Goal: Task Accomplishment & Management: Manage account settings

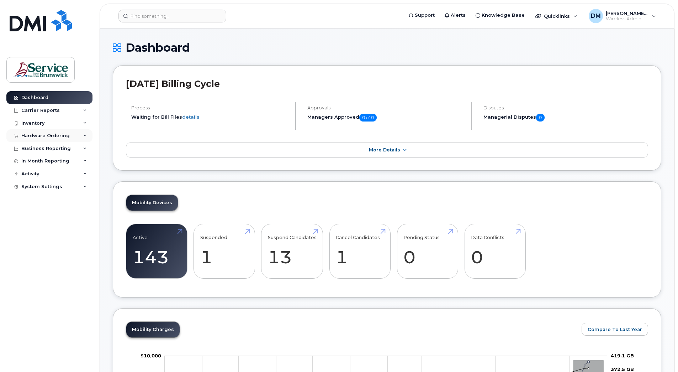
click at [84, 134] on icon at bounding box center [85, 136] width 4 height 4
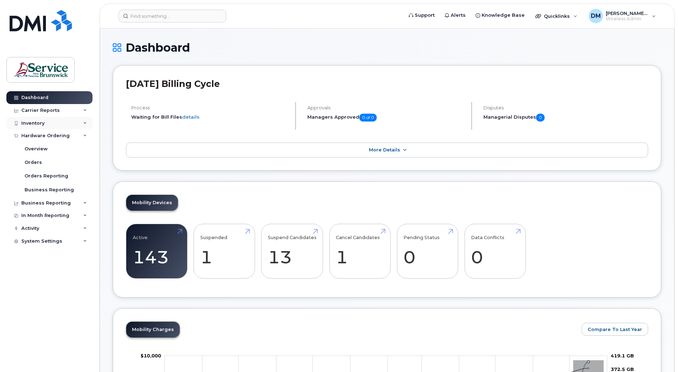
click at [81, 120] on div "Inventory" at bounding box center [49, 123] width 86 height 13
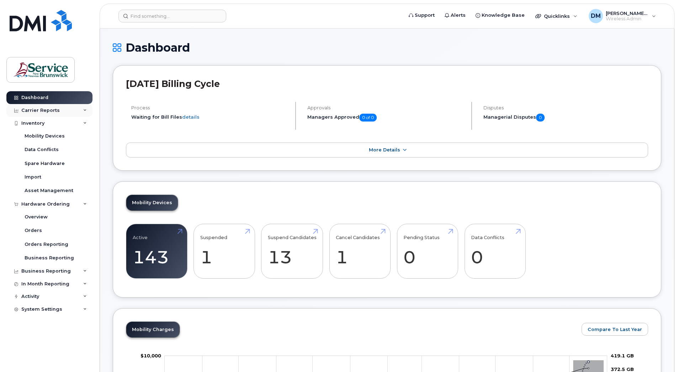
click at [83, 111] on div "Carrier Reports" at bounding box center [49, 110] width 86 height 13
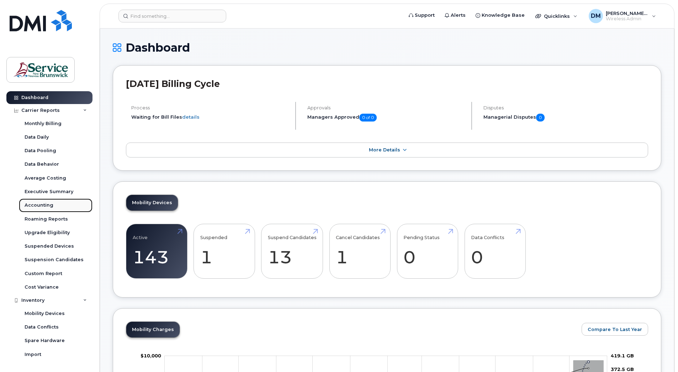
click at [36, 206] on div "Accounting" at bounding box center [39, 205] width 29 height 6
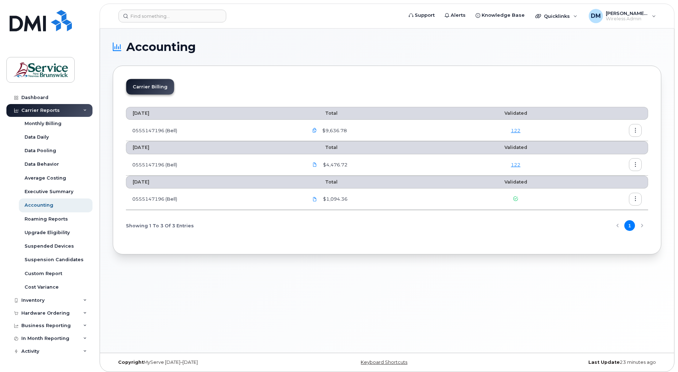
click at [637, 132] on icon "button" at bounding box center [636, 130] width 5 height 5
click at [601, 158] on span "Download" at bounding box center [603, 159] width 28 height 6
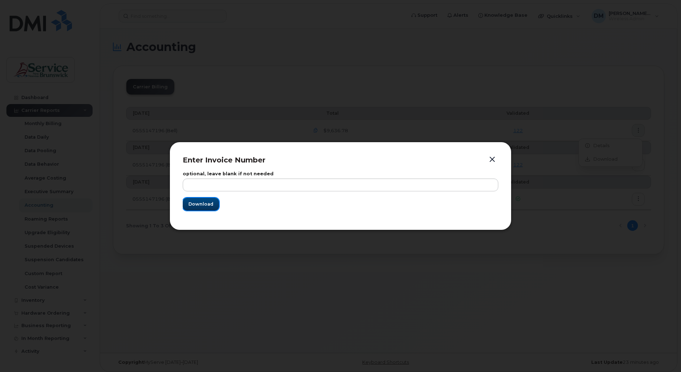
click at [213, 206] on button "Download" at bounding box center [201, 204] width 36 height 13
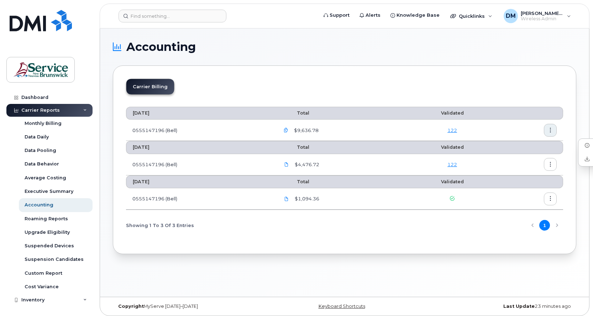
click at [551, 130] on icon "button" at bounding box center [550, 130] width 5 height 5
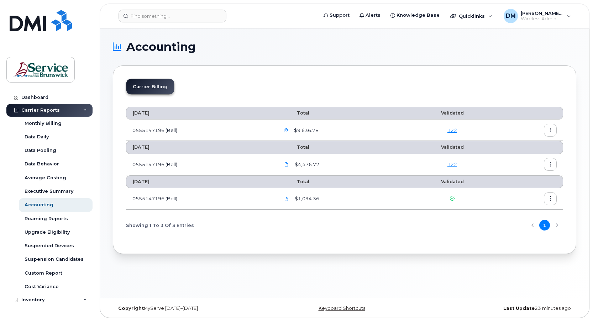
click at [550, 128] on icon "button" at bounding box center [550, 130] width 5 height 5
click at [410, 86] on div "Carrier Billing" at bounding box center [344, 90] width 437 height 22
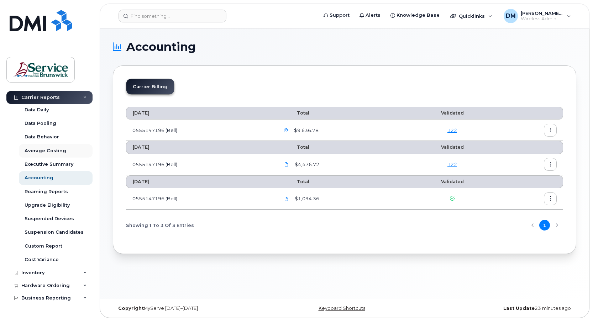
scroll to position [62, 0]
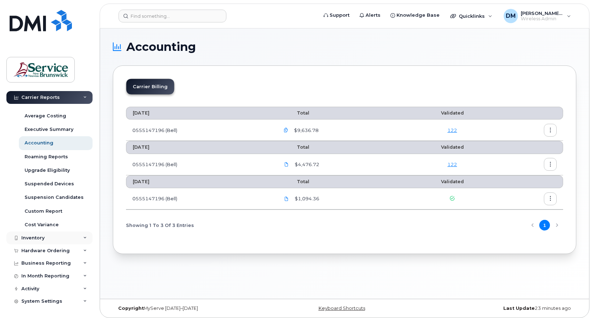
click at [38, 238] on div "Inventory" at bounding box center [32, 238] width 23 height 6
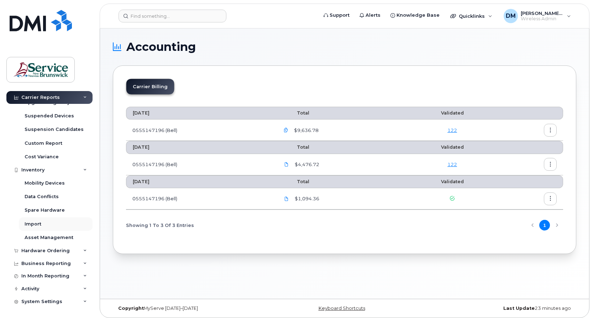
scroll to position [130, 0]
click at [41, 182] on div "Mobility Devices" at bounding box center [45, 183] width 40 height 6
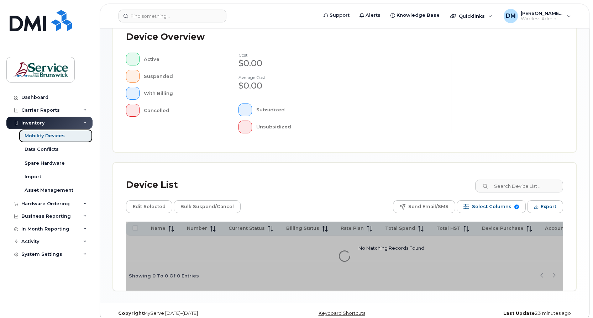
scroll to position [173, 0]
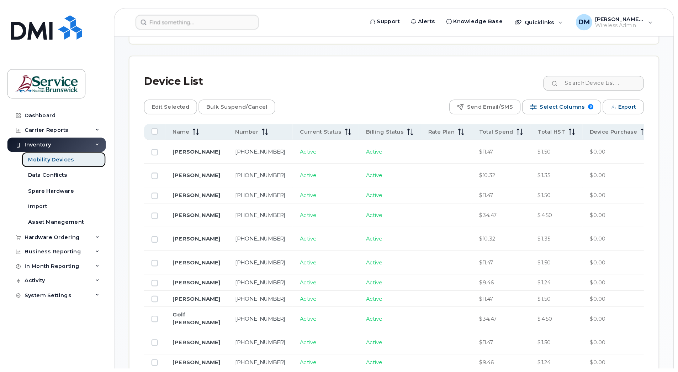
scroll to position [299, 0]
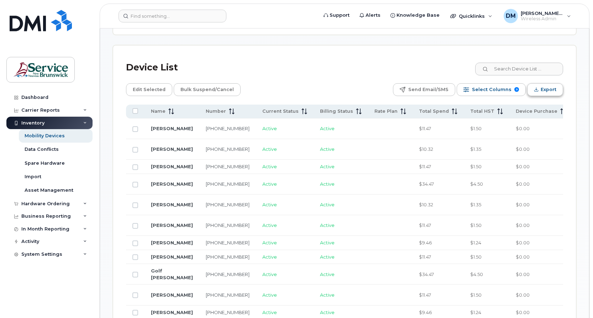
click at [545, 89] on span "Export" at bounding box center [549, 89] width 16 height 11
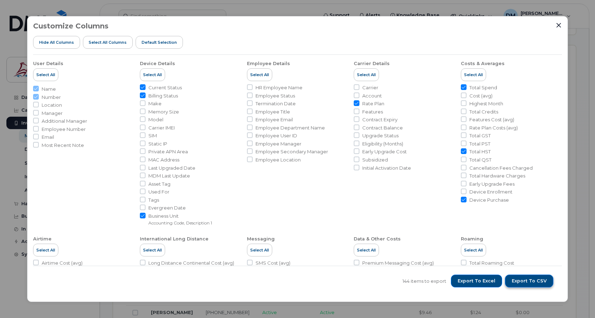
click at [523, 282] on span "Export to CSV" at bounding box center [529, 281] width 35 height 6
click at [530, 282] on span "Export to CSV" at bounding box center [529, 281] width 35 height 6
click at [561, 25] on icon "Close" at bounding box center [559, 25] width 6 height 6
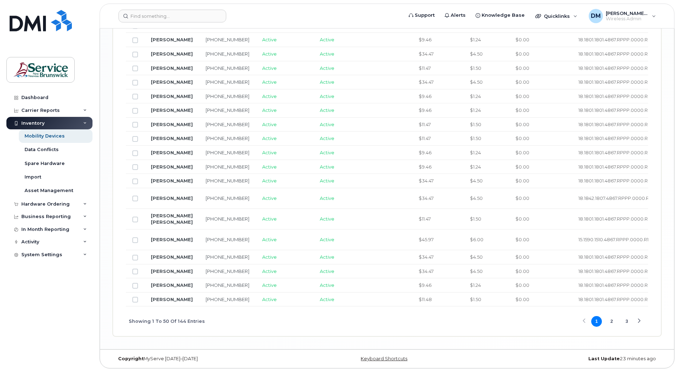
scroll to position [1181, 0]
click at [623, 323] on button "3" at bounding box center [627, 321] width 11 height 11
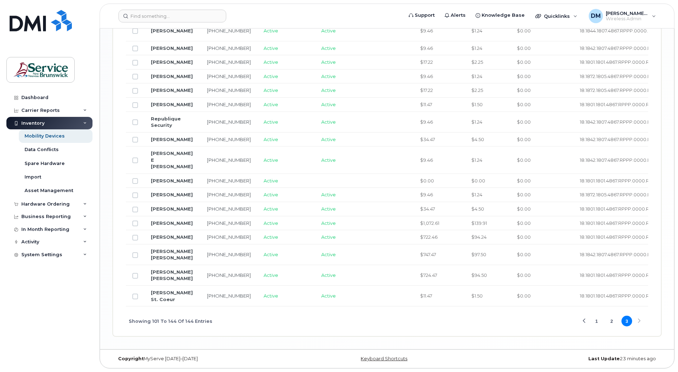
scroll to position [1008, 0]
click at [596, 326] on button "1" at bounding box center [597, 320] width 11 height 11
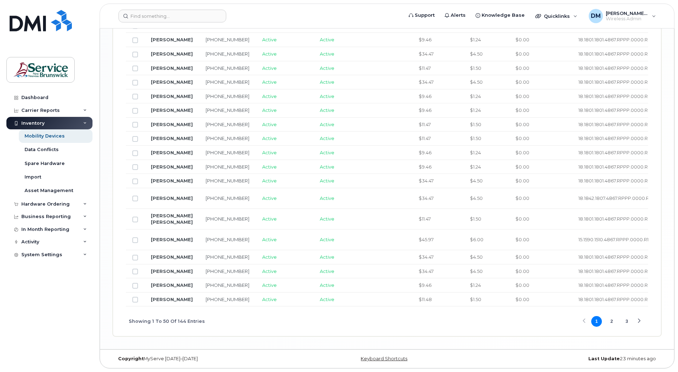
scroll to position [1181, 0]
click at [613, 323] on button "2" at bounding box center [612, 321] width 11 height 11
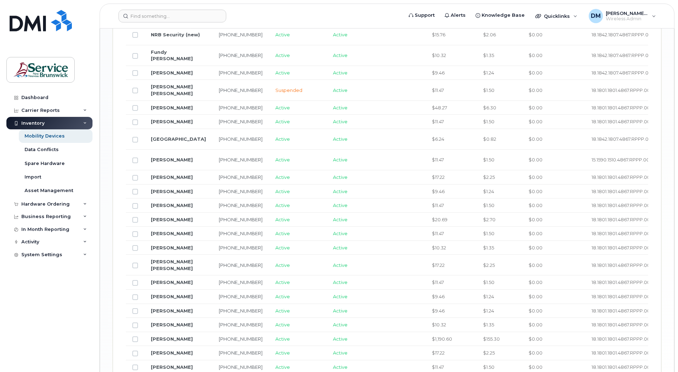
scroll to position [747, 0]
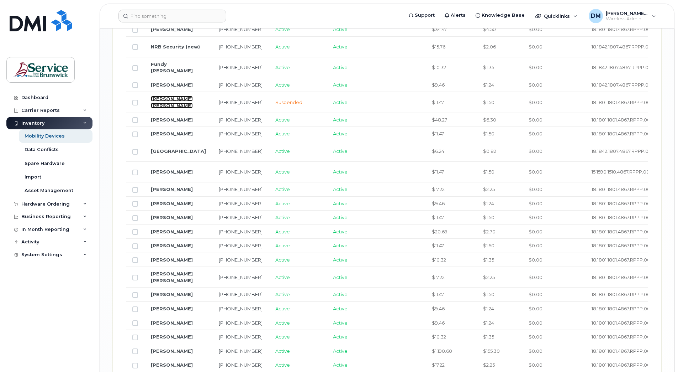
click at [166, 108] on link "Jo Anne Bradley" at bounding box center [172, 102] width 42 height 12
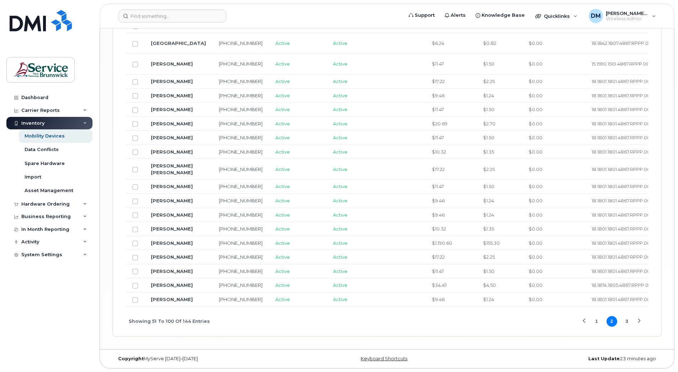
scroll to position [1174, 0]
click at [626, 321] on button "3" at bounding box center [627, 321] width 11 height 11
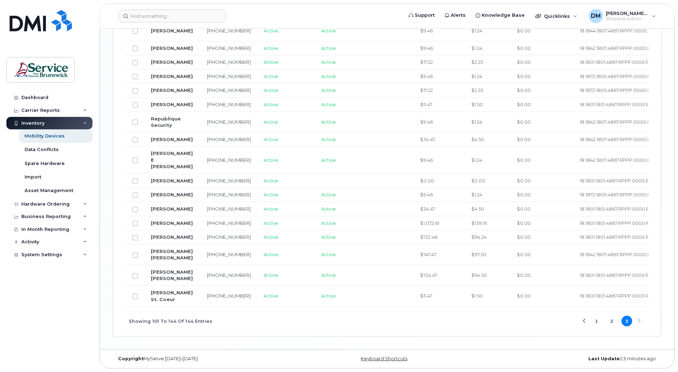
scroll to position [1043, 0]
click at [160, 272] on link "[PERSON_NAME] [PERSON_NAME]" at bounding box center [172, 275] width 42 height 12
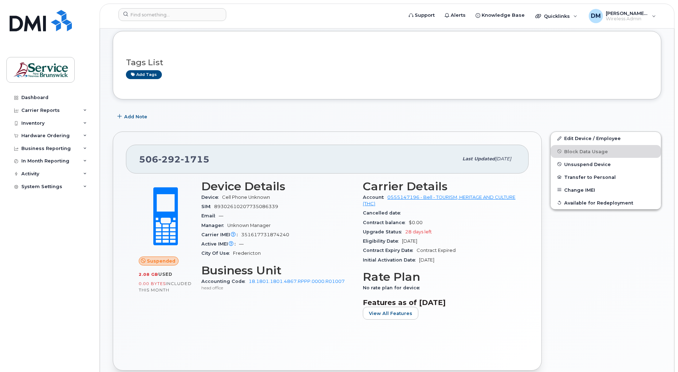
scroll to position [71, 0]
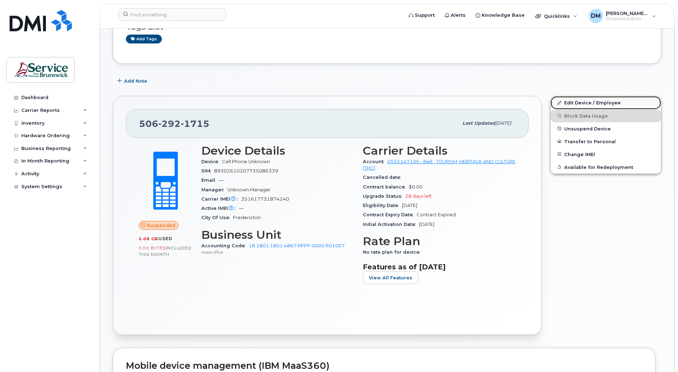
click at [590, 104] on link "Edit Device / Employee" at bounding box center [606, 102] width 110 height 13
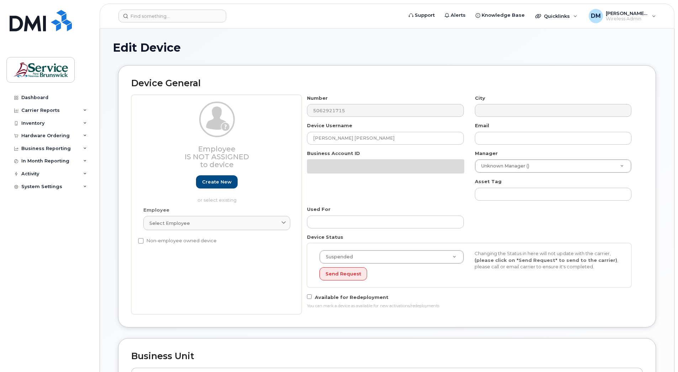
select select "35257704"
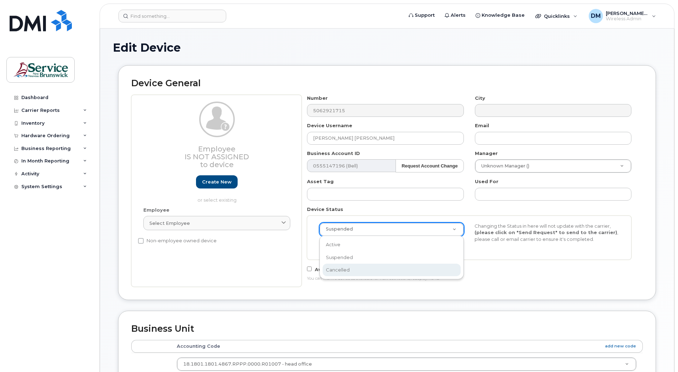
select select "cancelled"
click at [269, 46] on h1 "Edit Device" at bounding box center [387, 47] width 549 height 12
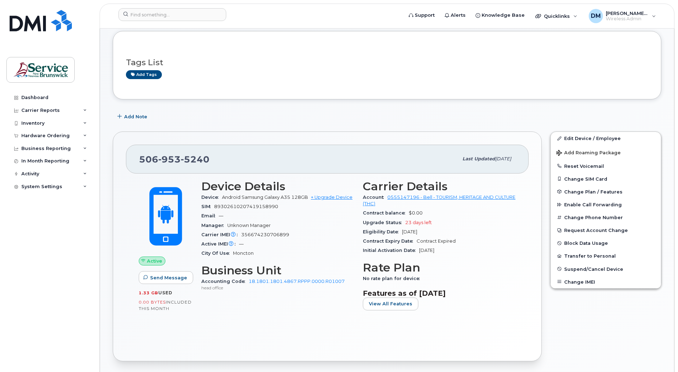
scroll to position [107, 0]
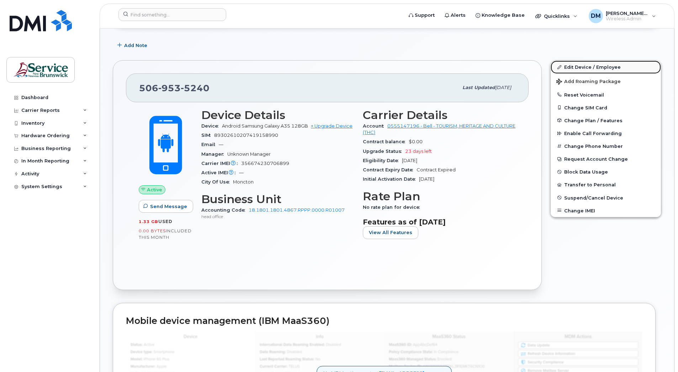
click at [581, 68] on link "Edit Device / Employee" at bounding box center [606, 67] width 110 height 13
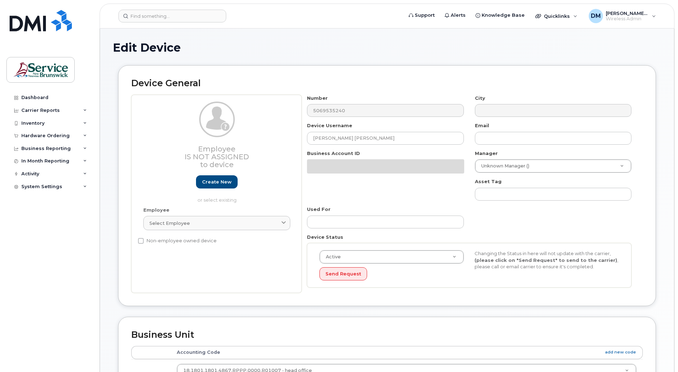
select select "35257704"
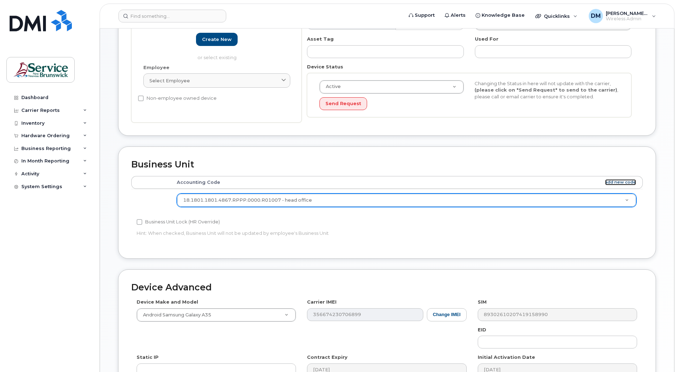
click at [629, 183] on link "add new code" at bounding box center [620, 182] width 31 height 6
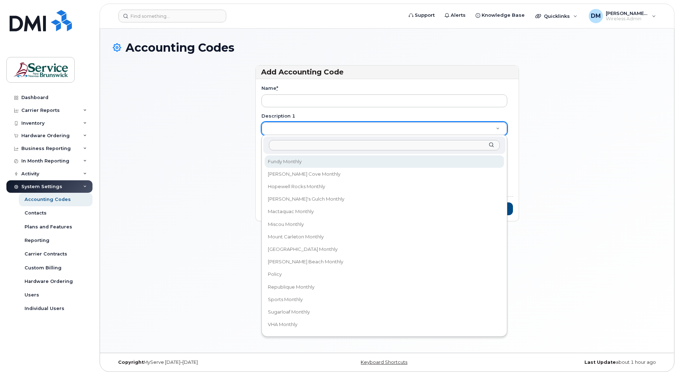
click at [284, 143] on input "Description 1" at bounding box center [384, 145] width 231 height 10
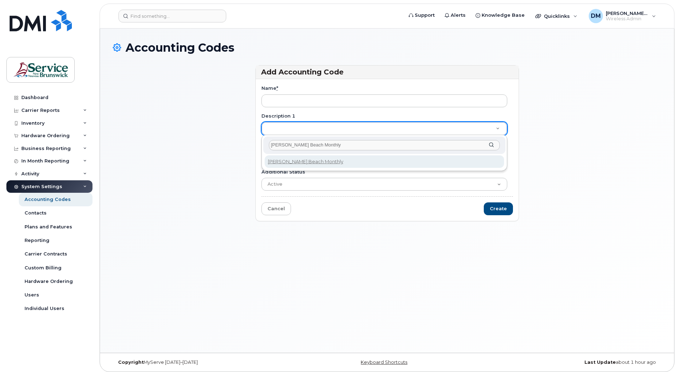
type input "[PERSON_NAME] Beach Monthly"
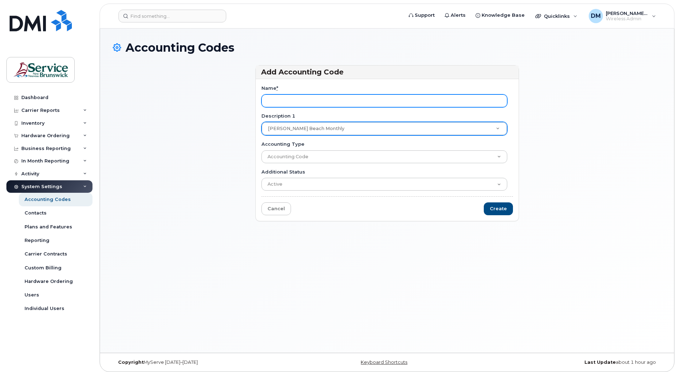
click at [287, 103] on input "Name *" at bounding box center [385, 100] width 246 height 13
type input "18.1842.1807.4867.RPPP.0000.R02061"
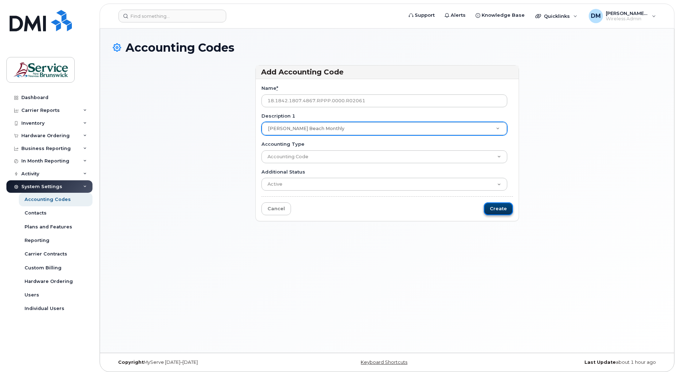
click at [496, 208] on input "Create" at bounding box center [498, 208] width 29 height 13
type input "Saving..."
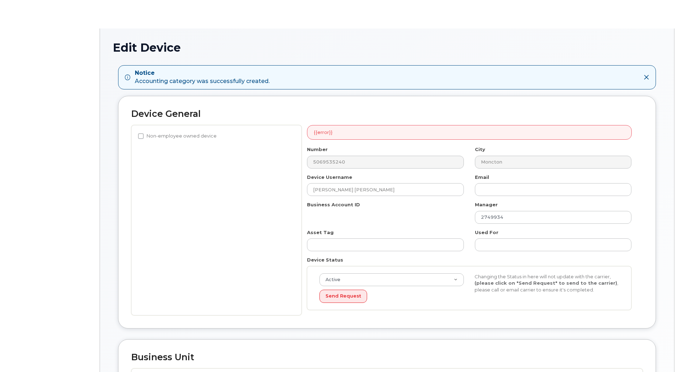
select select "35257704"
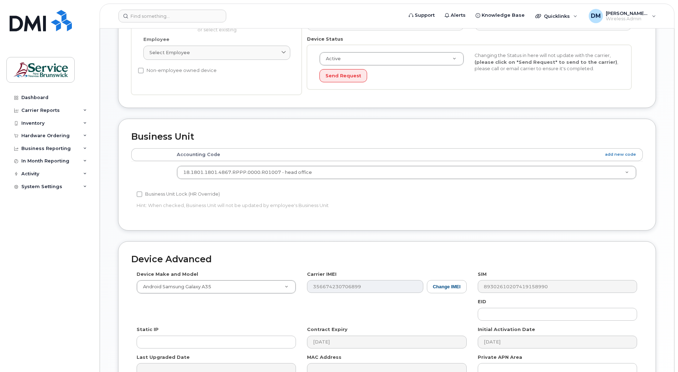
scroll to position [214, 0]
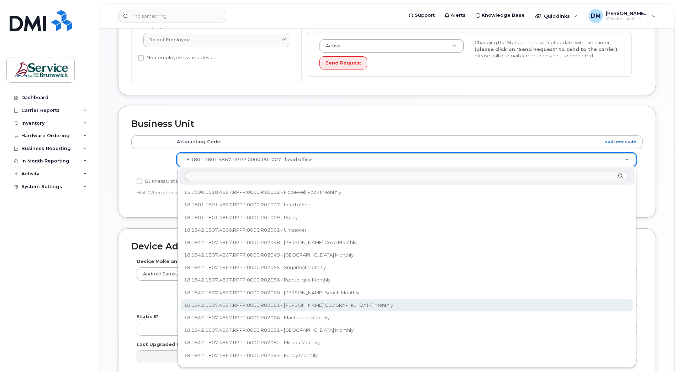
select select "35883990"
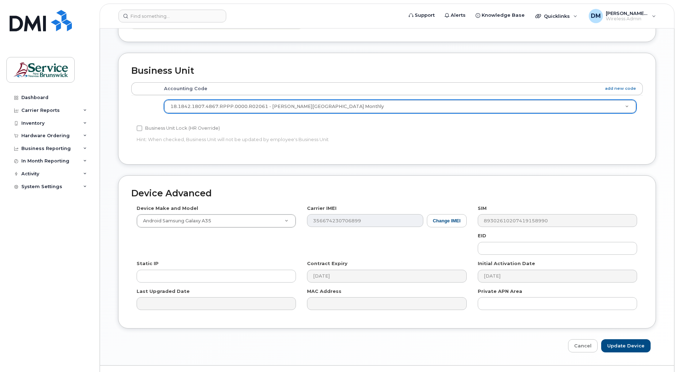
scroll to position [283, 0]
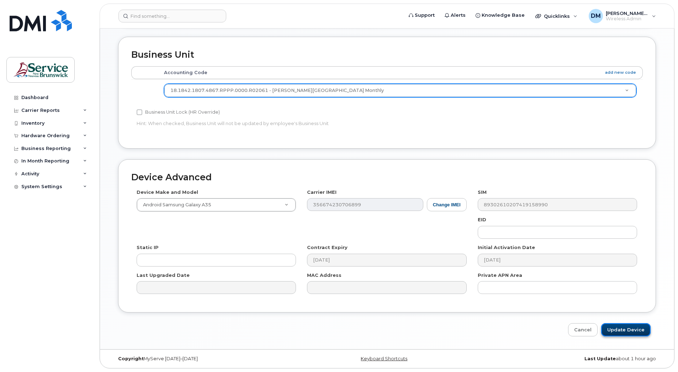
click at [636, 331] on input "Update Device" at bounding box center [626, 329] width 49 height 13
type input "Update Device"
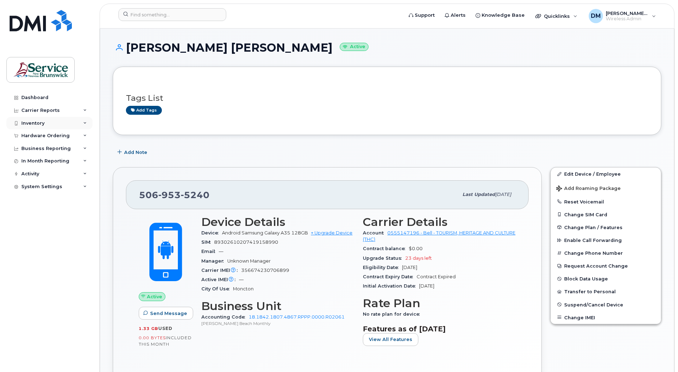
click at [81, 124] on div "Inventory" at bounding box center [49, 123] width 86 height 13
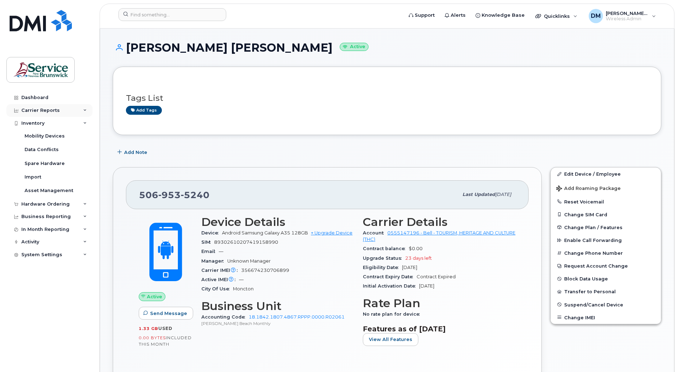
click at [84, 109] on icon at bounding box center [85, 111] width 4 height 4
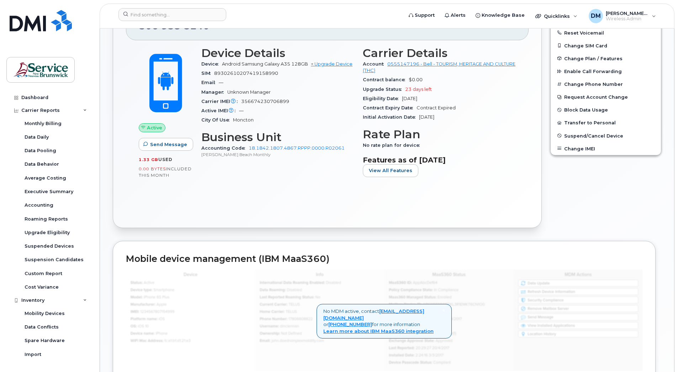
scroll to position [107, 0]
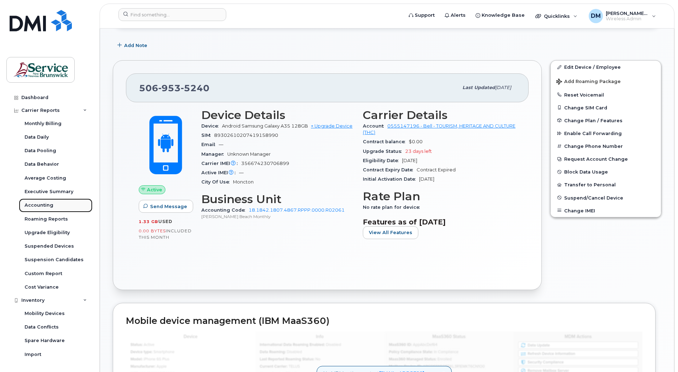
click at [40, 205] on div "Accounting" at bounding box center [39, 205] width 29 height 6
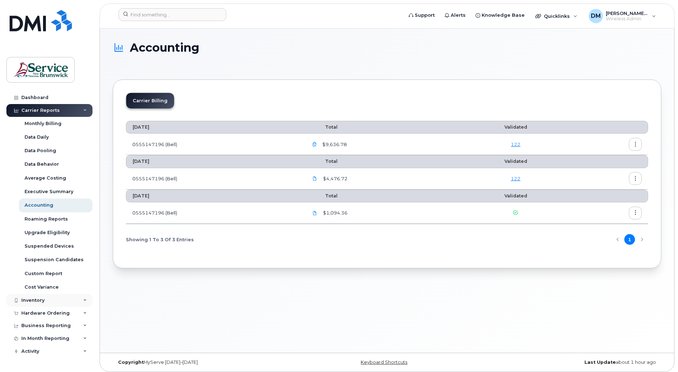
click at [77, 300] on div "Inventory" at bounding box center [49, 300] width 86 height 13
click at [42, 311] on div "Mobility Devices" at bounding box center [45, 313] width 40 height 6
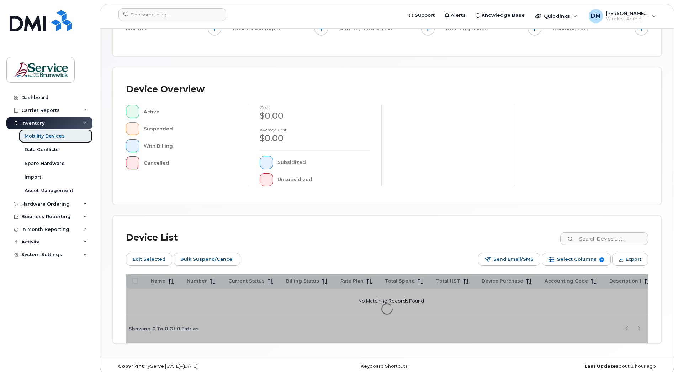
scroll to position [131, 0]
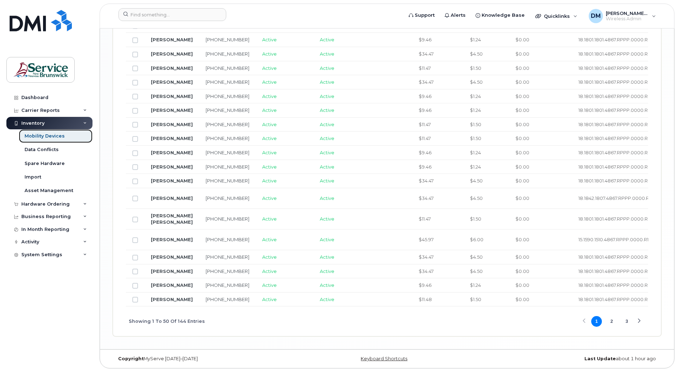
scroll to position [1194, 0]
click at [625, 322] on button "3" at bounding box center [627, 321] width 11 height 11
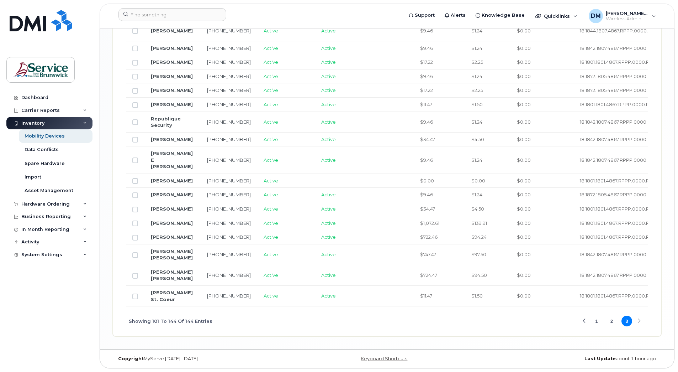
scroll to position [1056, 0]
click at [157, 234] on link "[PERSON_NAME]" at bounding box center [172, 237] width 42 height 6
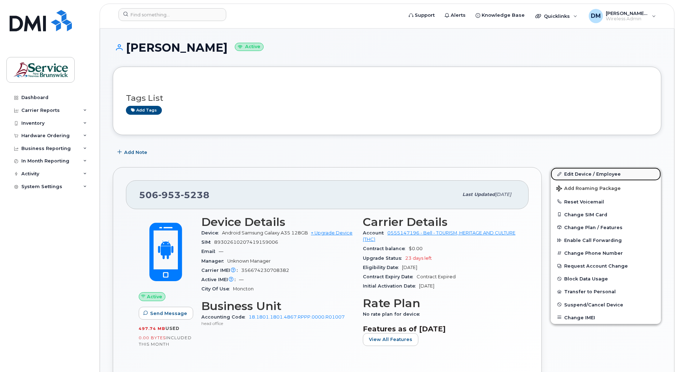
click at [582, 173] on link "Edit Device / Employee" at bounding box center [606, 173] width 110 height 13
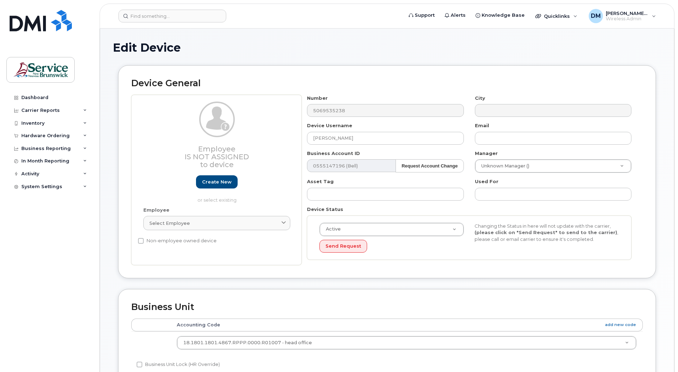
scroll to position [214, 0]
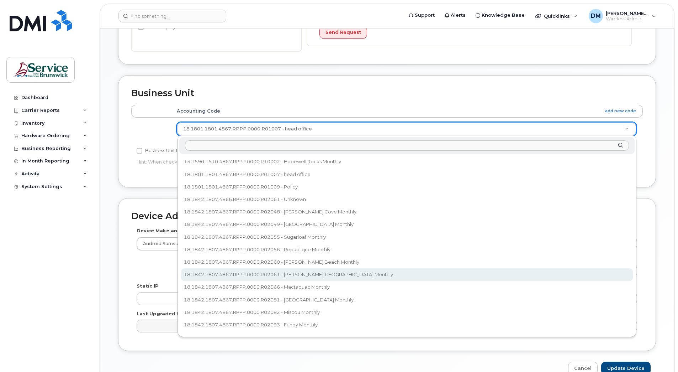
select select "35883990"
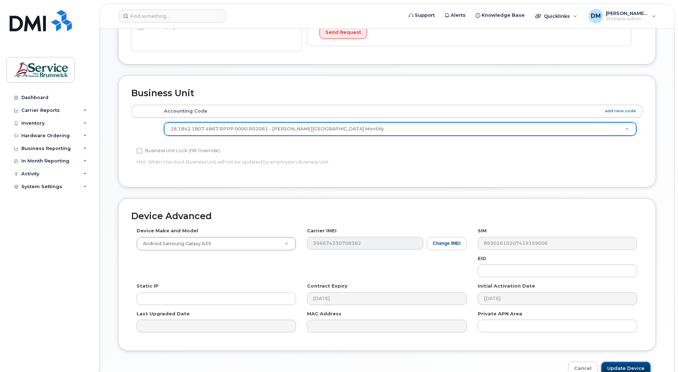
click at [636, 366] on input "Update Device" at bounding box center [626, 367] width 49 height 13
type input "Saving..."
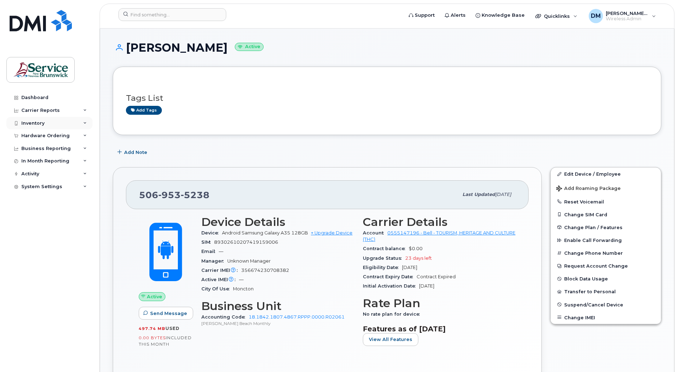
click at [85, 125] on icon at bounding box center [85, 123] width 4 height 4
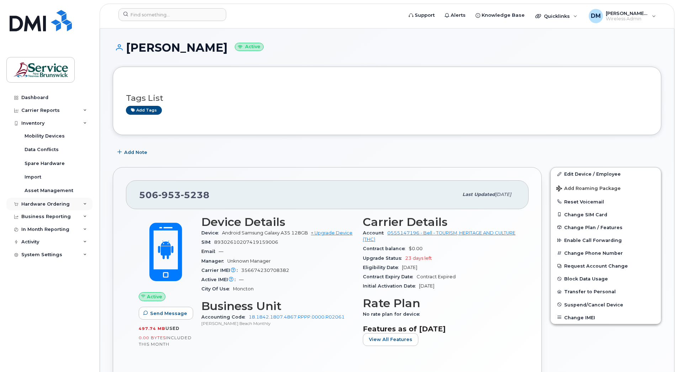
click at [83, 205] on div "Hardware Ordering" at bounding box center [49, 204] width 86 height 13
click at [85, 112] on div "Carrier Reports" at bounding box center [49, 110] width 86 height 13
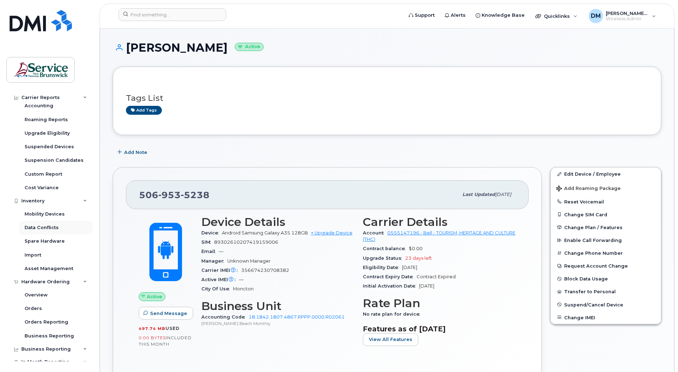
scroll to position [107, 0]
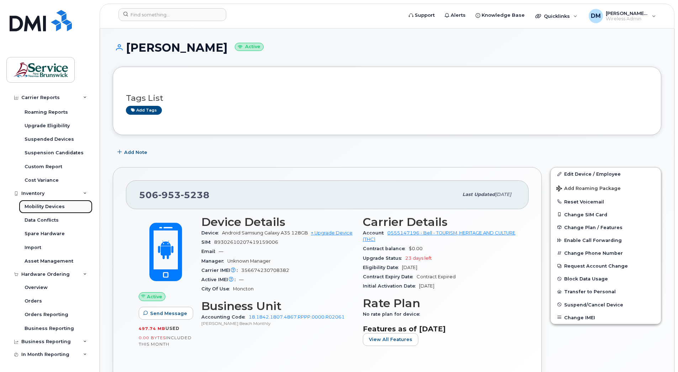
click at [43, 203] on div "Mobility Devices" at bounding box center [45, 206] width 40 height 6
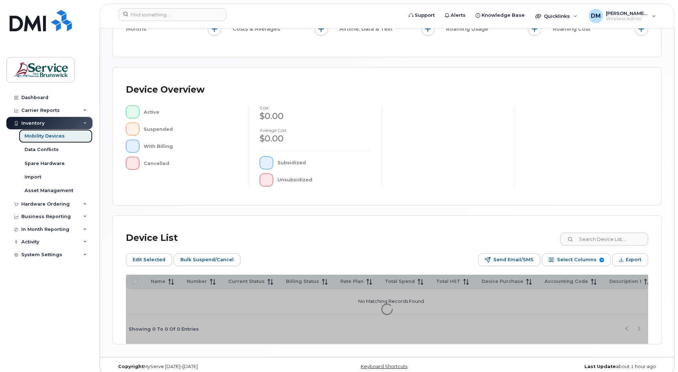
scroll to position [131, 0]
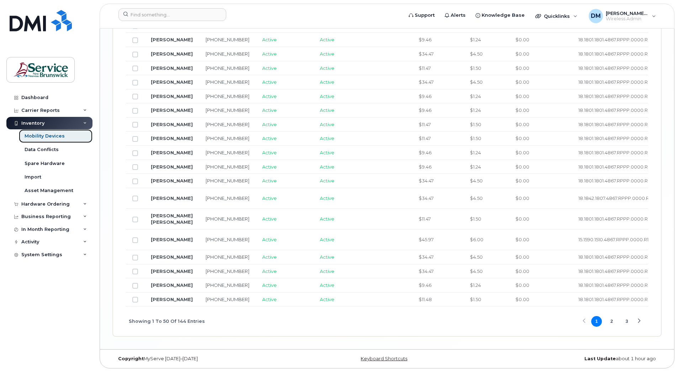
scroll to position [1194, 0]
click at [626, 323] on button "3" at bounding box center [627, 321] width 11 height 11
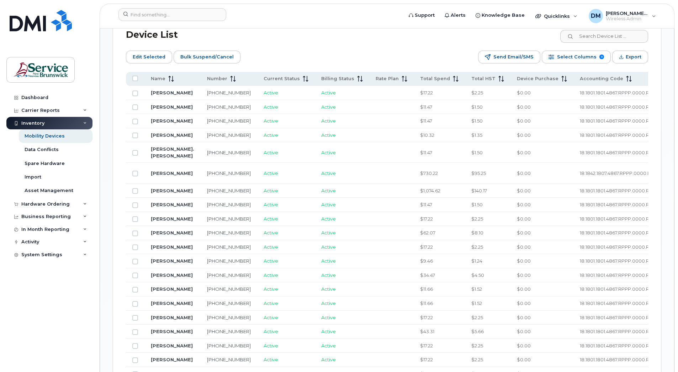
scroll to position [166, 0]
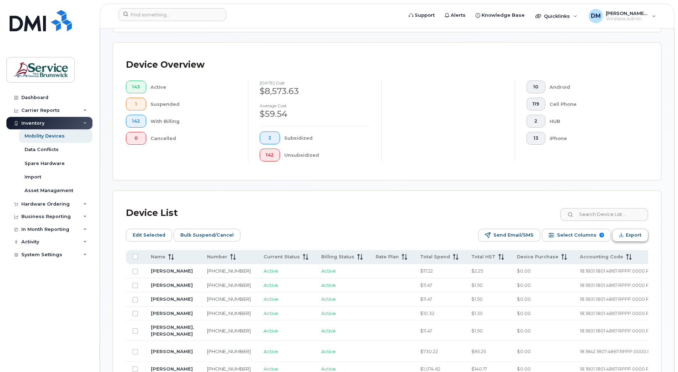
click at [632, 233] on span "Export" at bounding box center [634, 235] width 16 height 11
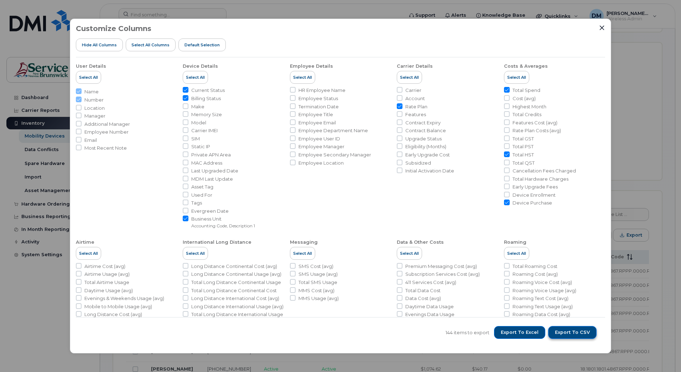
click at [575, 331] on span "Export to CSV" at bounding box center [572, 332] width 35 height 6
click at [576, 332] on span "Export to CSV" at bounding box center [572, 332] width 35 height 6
click at [673, 39] on div "Customize Columns Hide All Columns Select all Columns Default Selection User De…" at bounding box center [340, 186] width 681 height 372
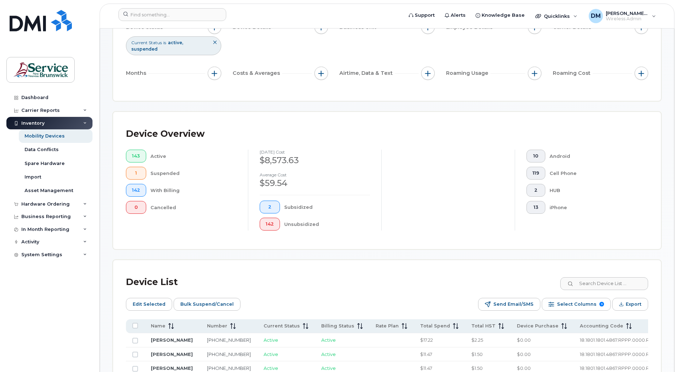
scroll to position [0, 0]
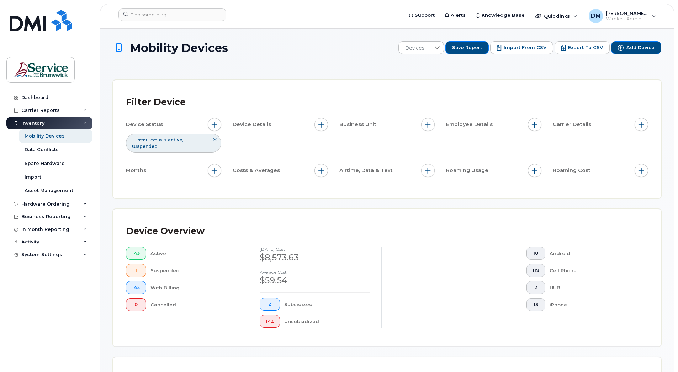
drag, startPoint x: 249, startPoint y: 88, endPoint x: 227, endPoint y: 98, distance: 24.2
click at [249, 88] on div "Filter Device Device Status Current Status is active suspended Device Details B…" at bounding box center [387, 139] width 548 height 118
click at [41, 95] on div "Dashboard" at bounding box center [34, 98] width 27 height 6
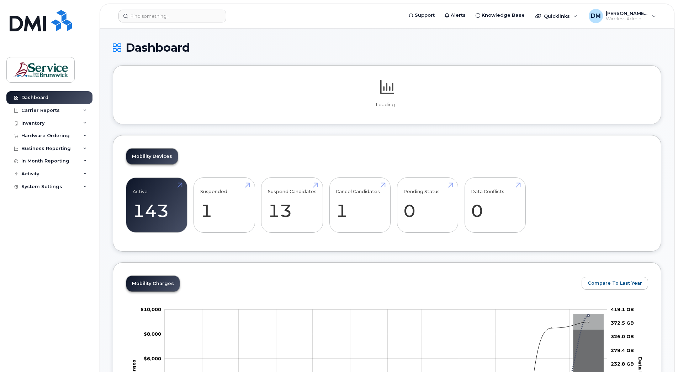
click at [85, 135] on icon at bounding box center [85, 136] width 4 height 4
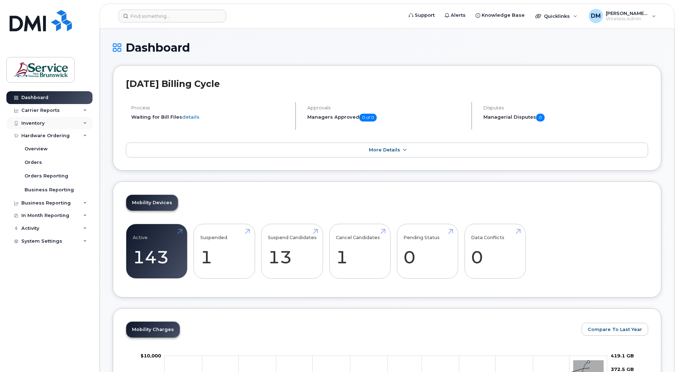
click at [83, 121] on div "Inventory" at bounding box center [49, 123] width 86 height 13
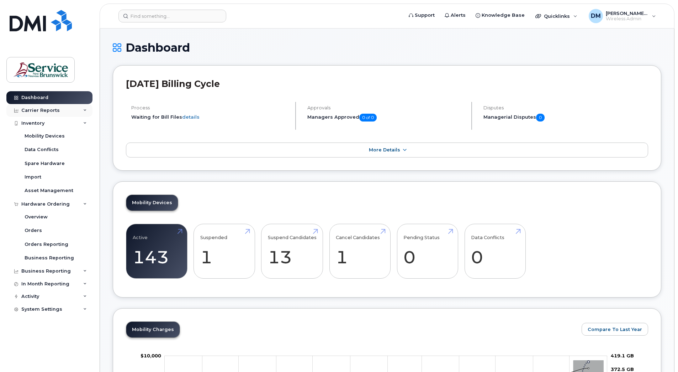
click at [83, 109] on div "Carrier Reports" at bounding box center [49, 110] width 86 height 13
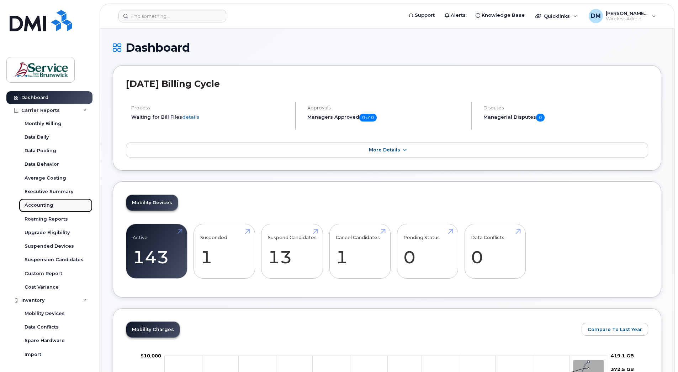
click at [40, 206] on div "Accounting" at bounding box center [39, 205] width 29 height 6
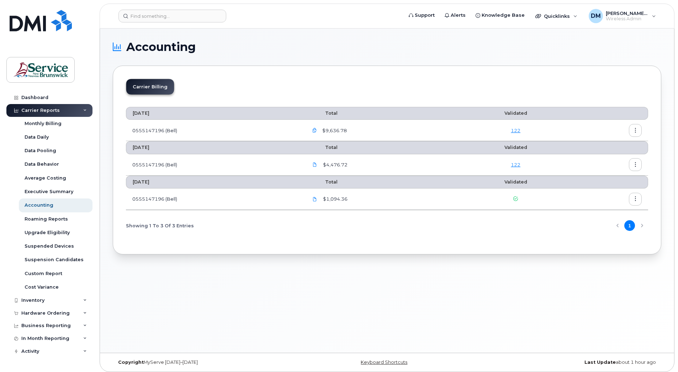
click at [630, 130] on button "button" at bounding box center [635, 130] width 13 height 13
click at [604, 158] on span "Download" at bounding box center [603, 159] width 28 height 6
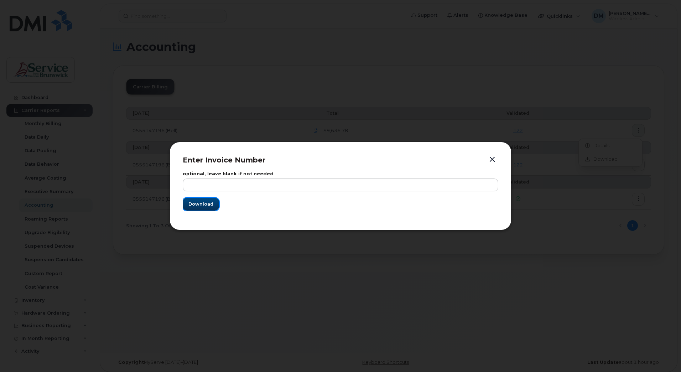
click at [204, 206] on span "Download" at bounding box center [200, 203] width 25 height 7
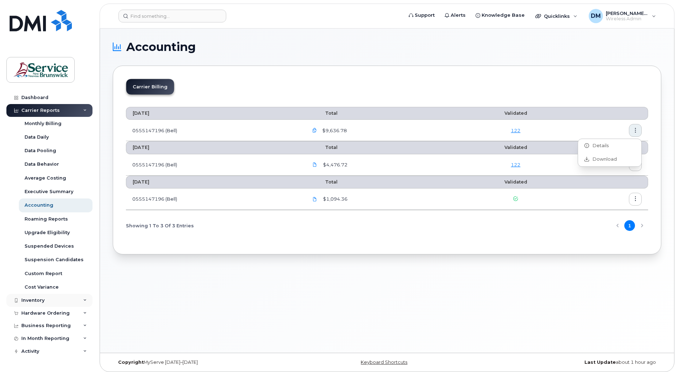
click at [83, 300] on icon at bounding box center [85, 300] width 4 height 4
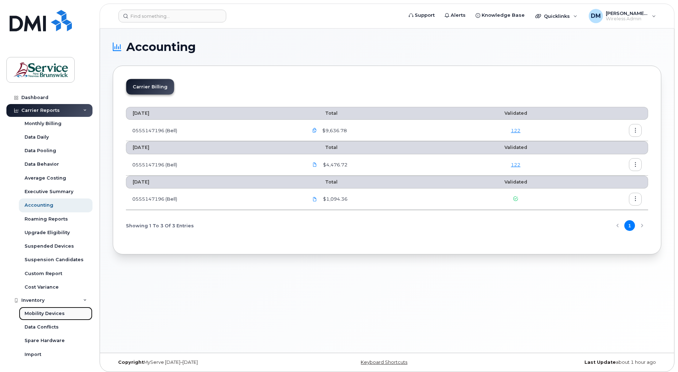
click at [56, 313] on div "Mobility Devices" at bounding box center [45, 313] width 40 height 6
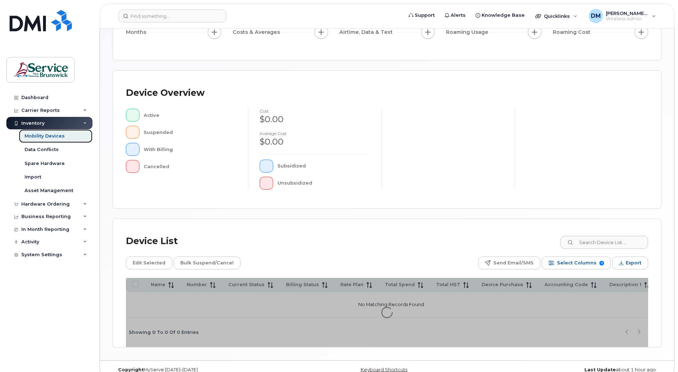
scroll to position [118, 0]
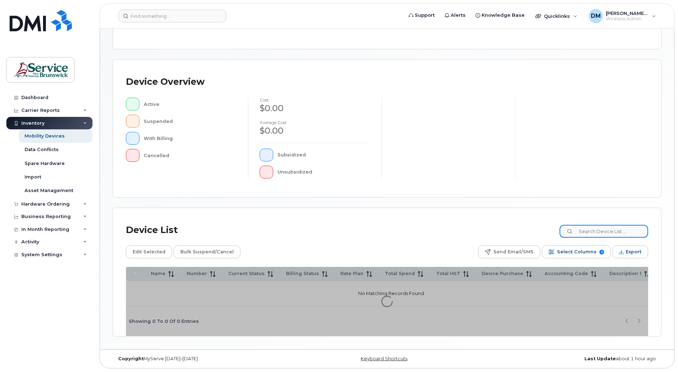
click at [609, 234] on input at bounding box center [604, 231] width 89 height 13
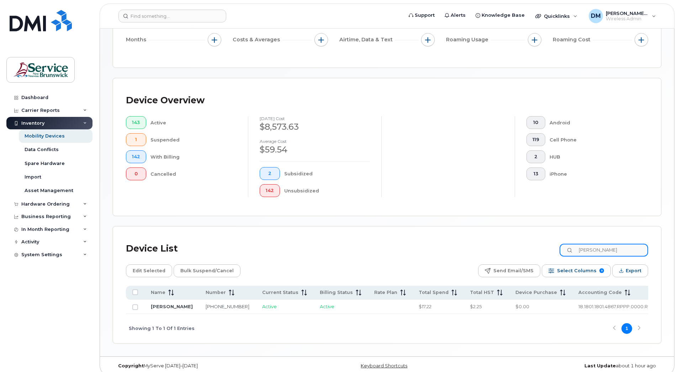
type input "[PERSON_NAME]"
